Goal: Task Accomplishment & Management: Use online tool/utility

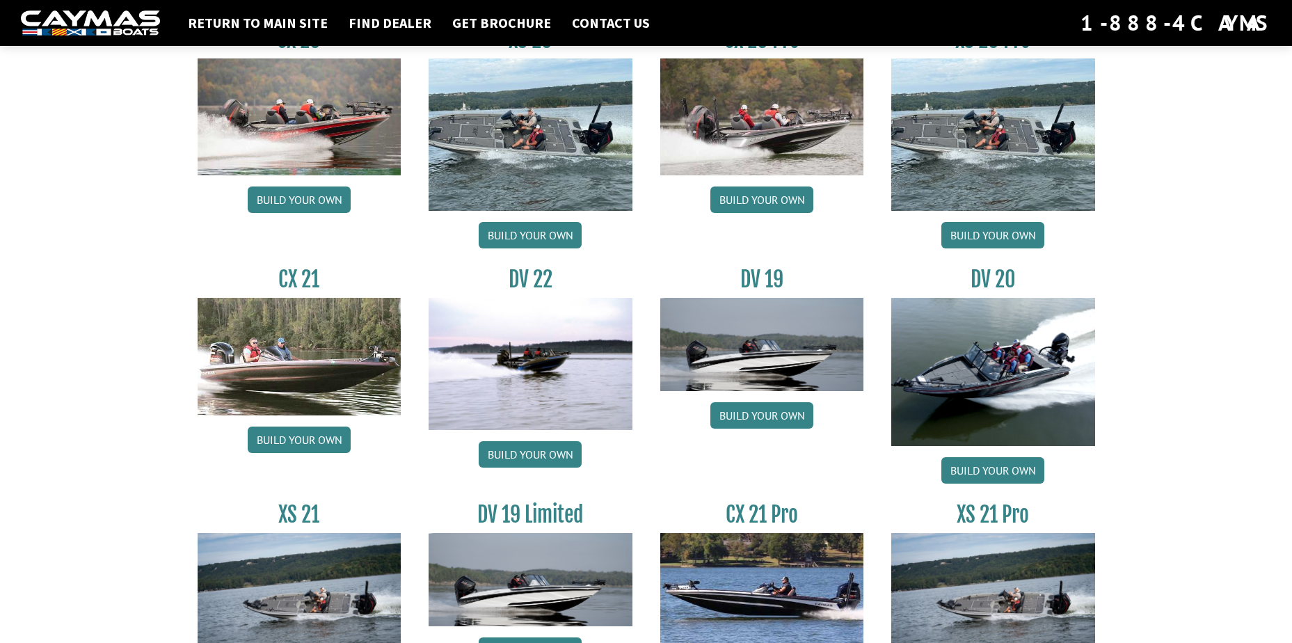
scroll to position [1461, 0]
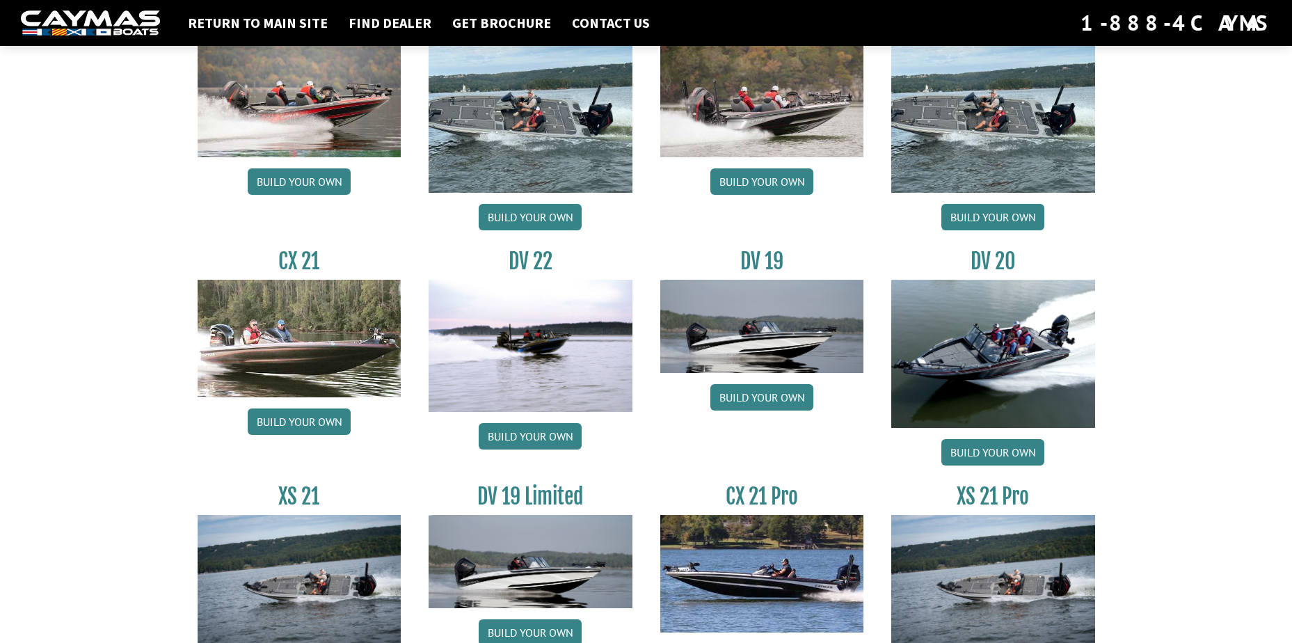
click at [563, 299] on img at bounding box center [531, 346] width 204 height 132
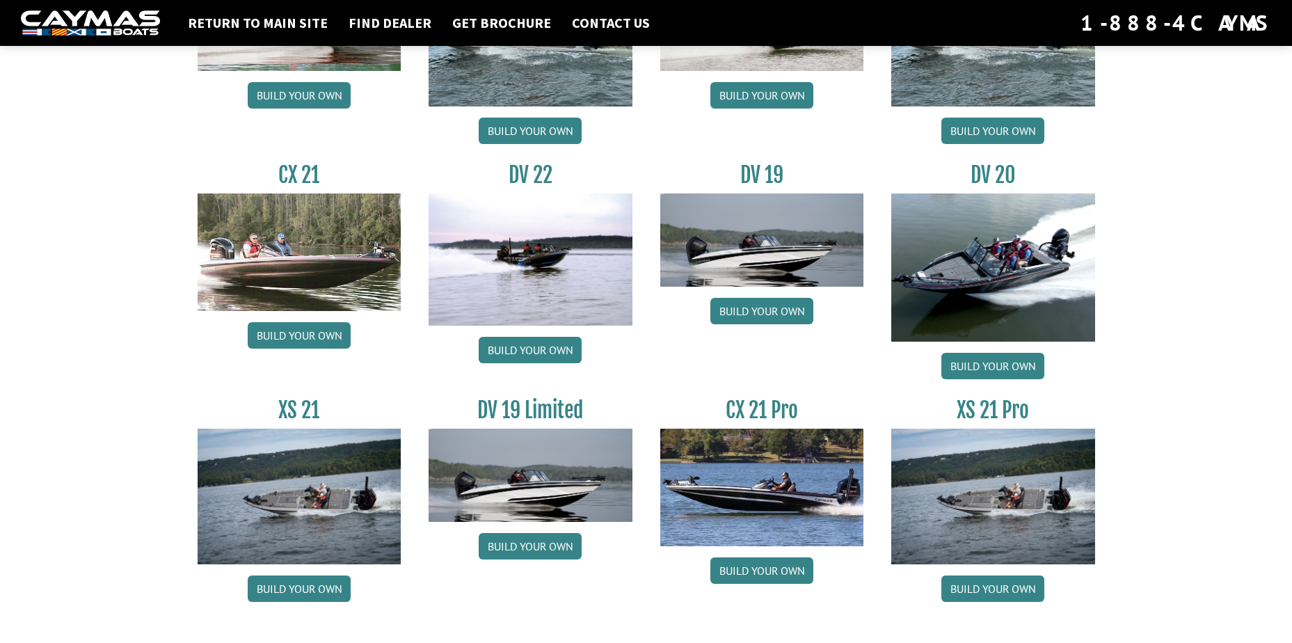
scroll to position [1569, 0]
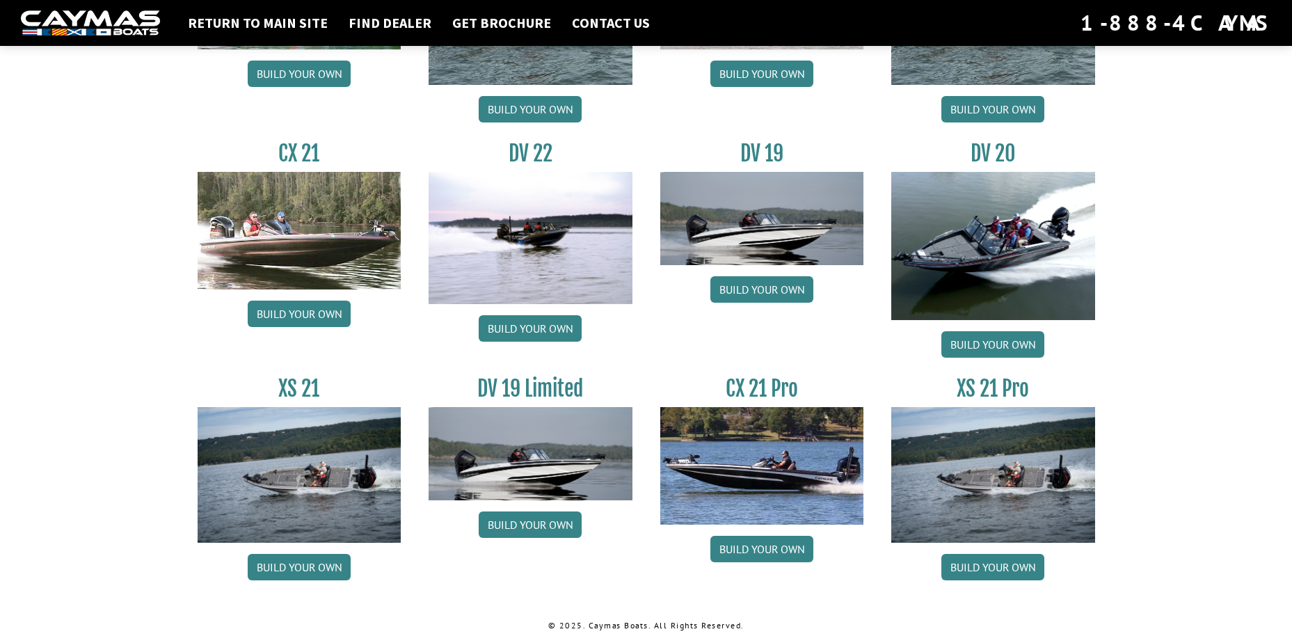
click at [539, 276] on img at bounding box center [531, 238] width 204 height 132
click at [541, 322] on link "Build your own" at bounding box center [530, 328] width 103 height 26
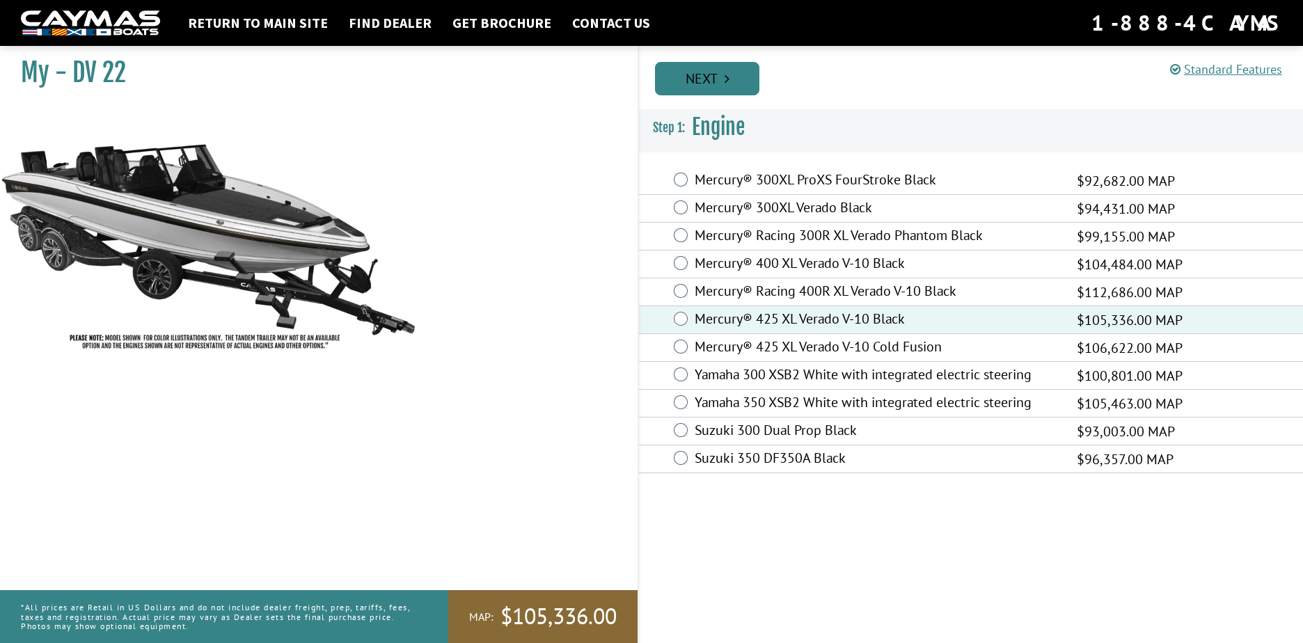
click at [679, 76] on link "Next" at bounding box center [707, 78] width 104 height 33
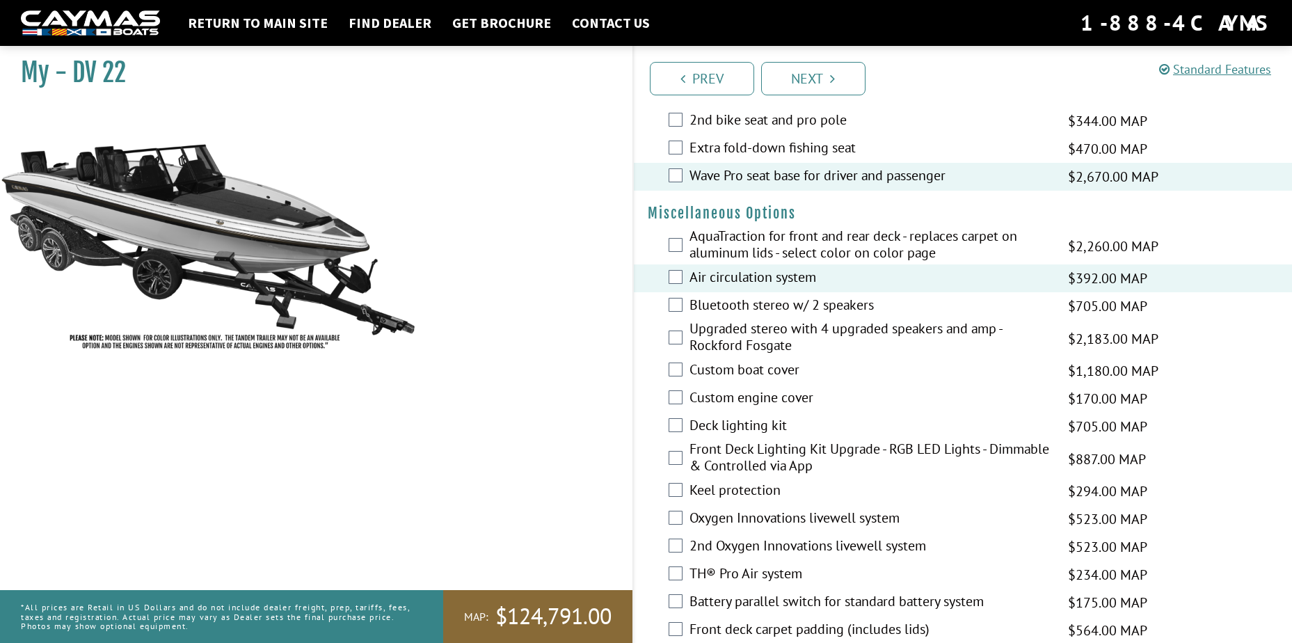
scroll to position [1461, 0]
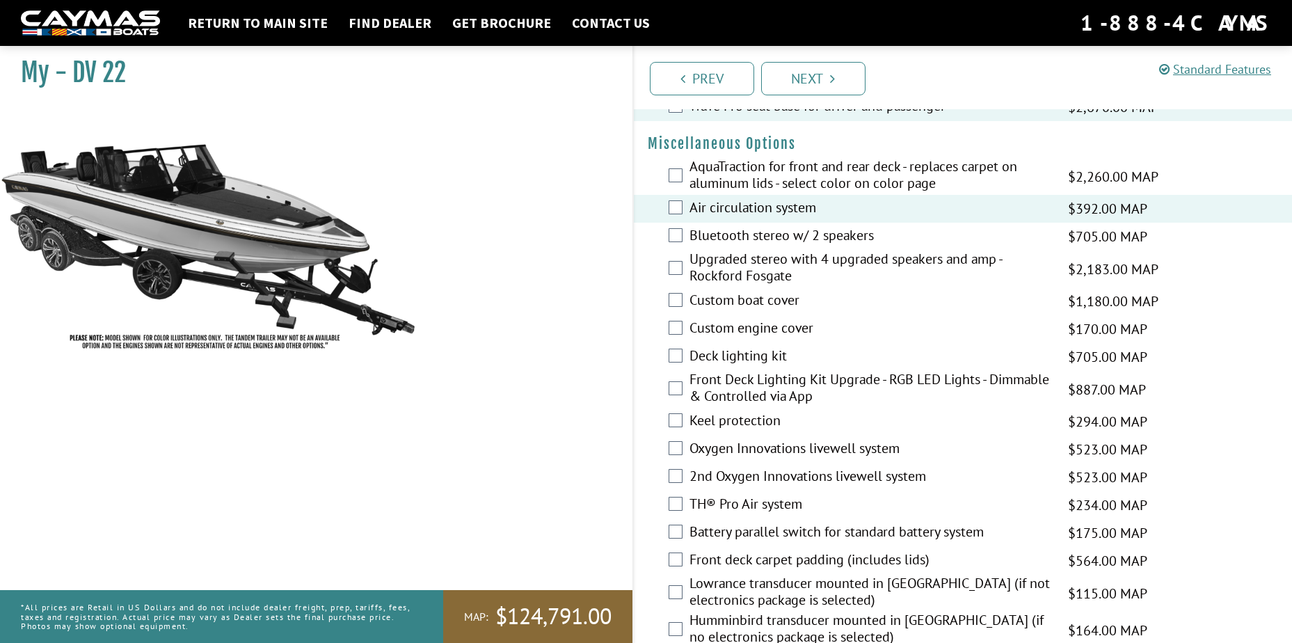
click at [687, 296] on div "Custom boat cover $1,180.00 MAP $1,393.00 MSRP" at bounding box center [963, 301] width 659 height 28
click at [683, 302] on div "Custom boat cover $1,180.00 MAP $1,393.00 MSRP" at bounding box center [963, 301] width 659 height 28
click at [685, 301] on div "Custom boat cover $1,180.00 MAP $1,393.00 MSRP" at bounding box center [963, 301] width 659 height 28
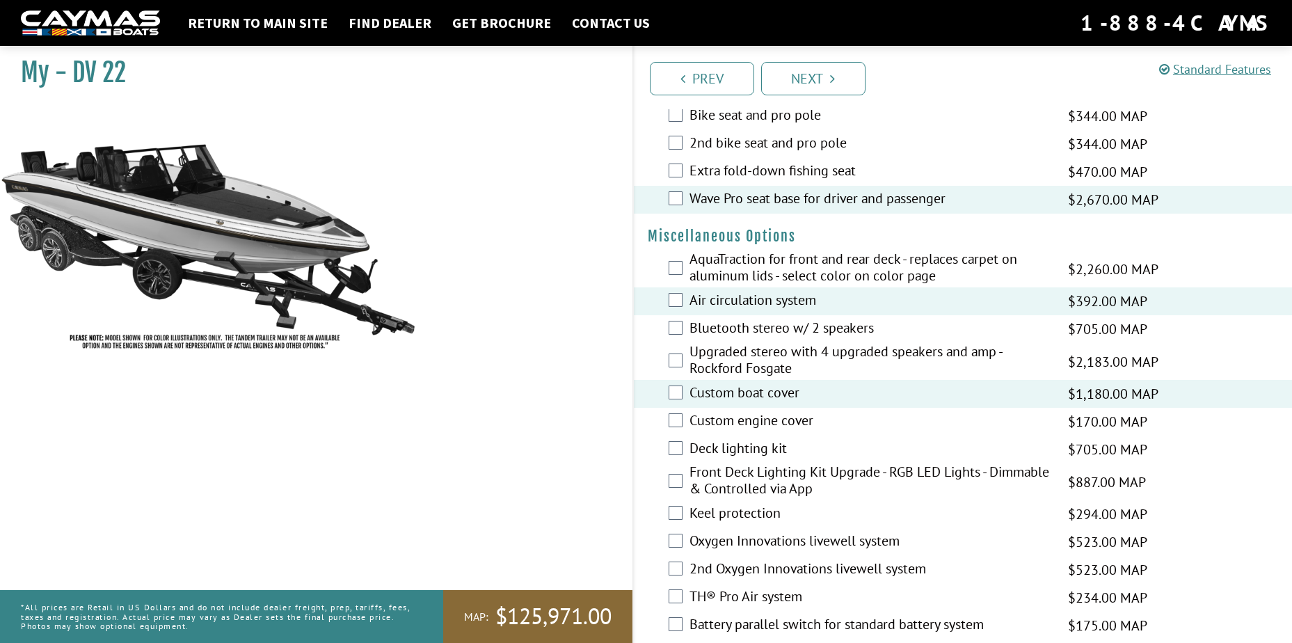
scroll to position [1392, 0]
